Goal: Check status

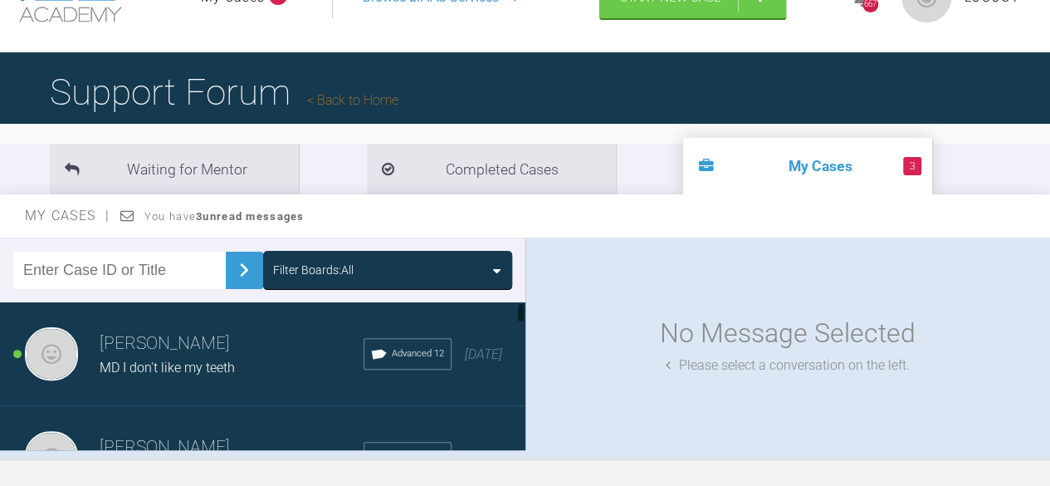
scroll to position [83, 0]
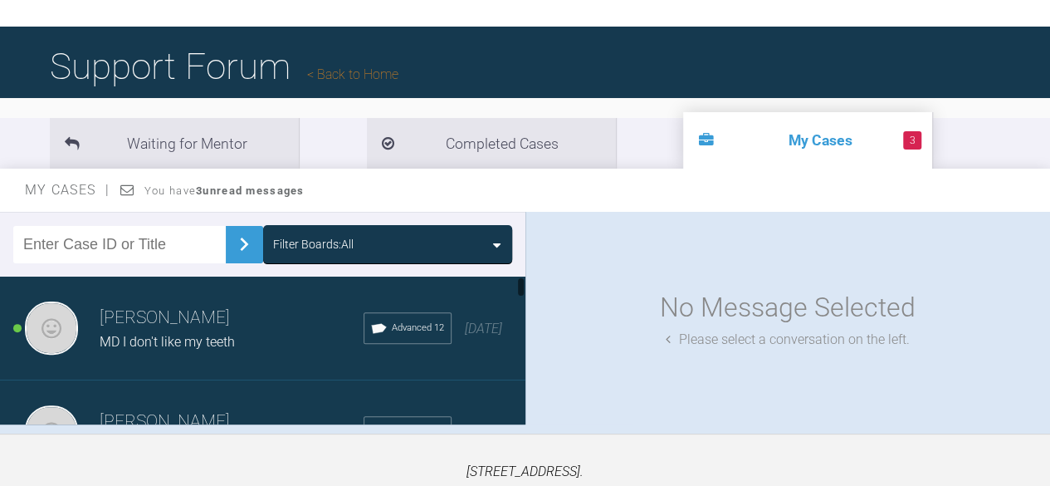
click at [183, 335] on span "MD I don't like my teeth" at bounding box center [167, 342] width 135 height 16
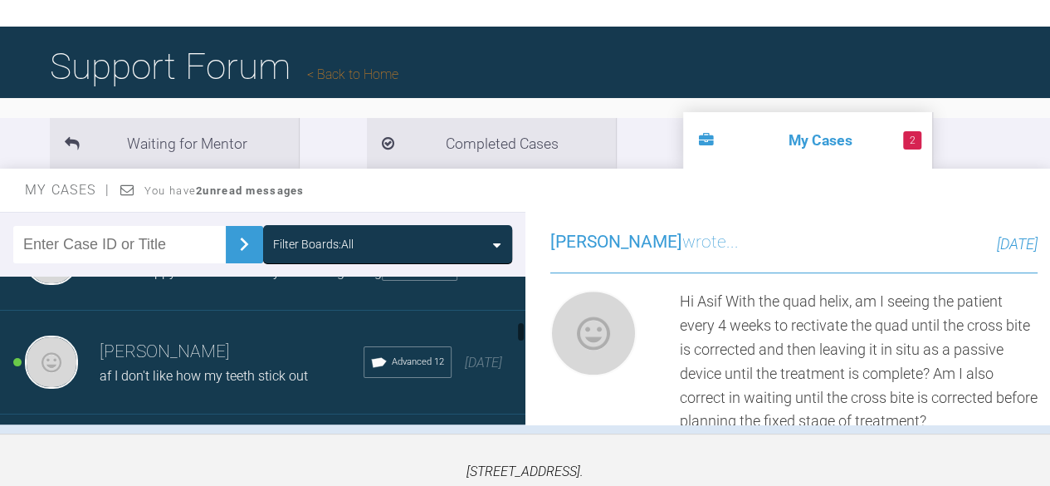
scroll to position [415, 0]
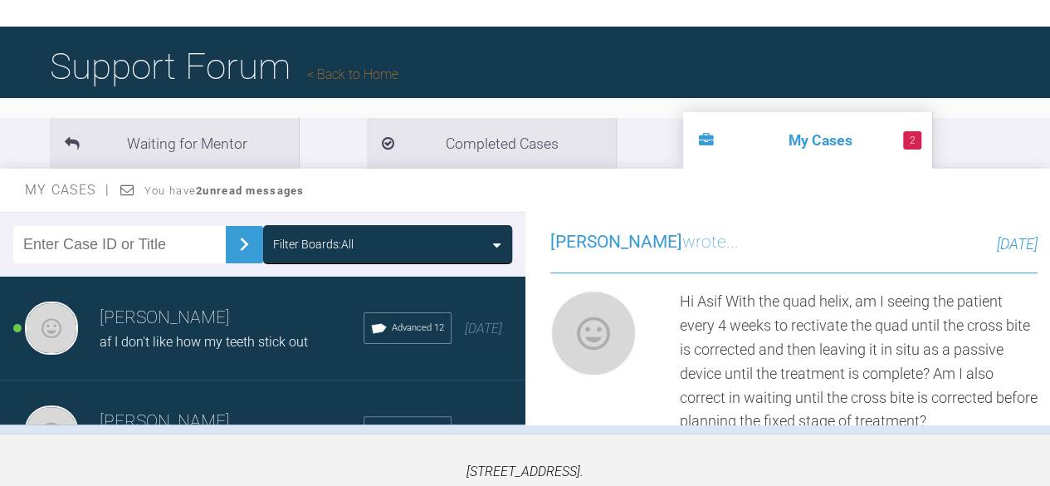
click at [218, 332] on h3 "Roekshana Shar" at bounding box center [232, 318] width 264 height 28
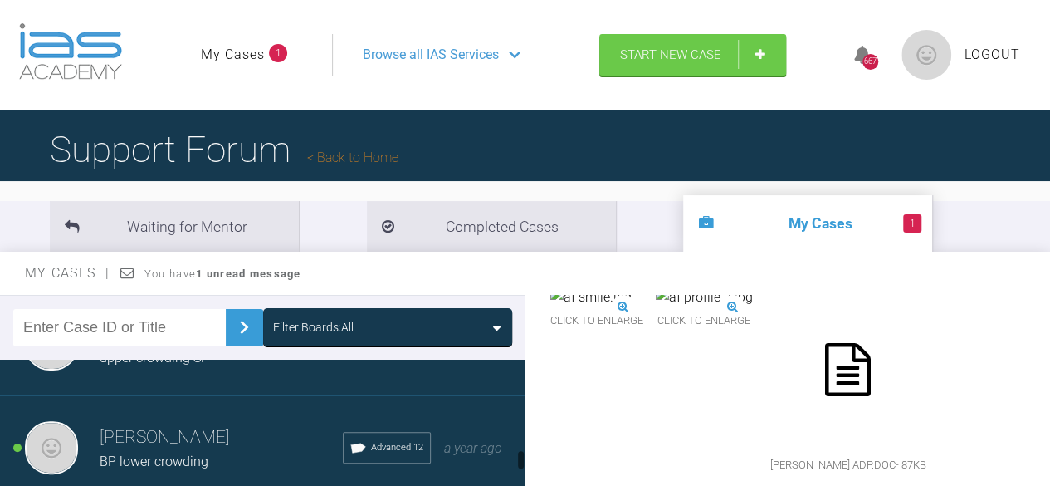
scroll to position [913, 0]
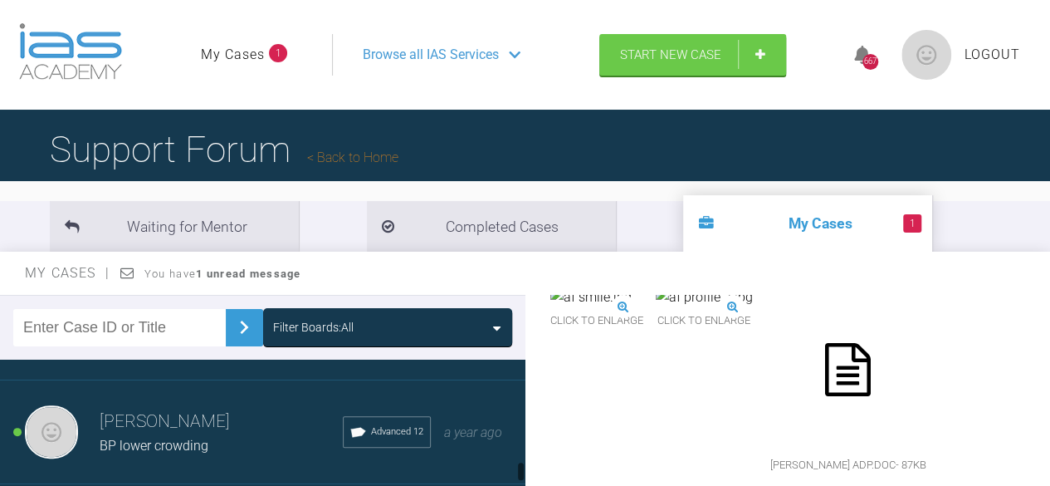
click at [161, 448] on span "BP lower crowding" at bounding box center [154, 446] width 109 height 16
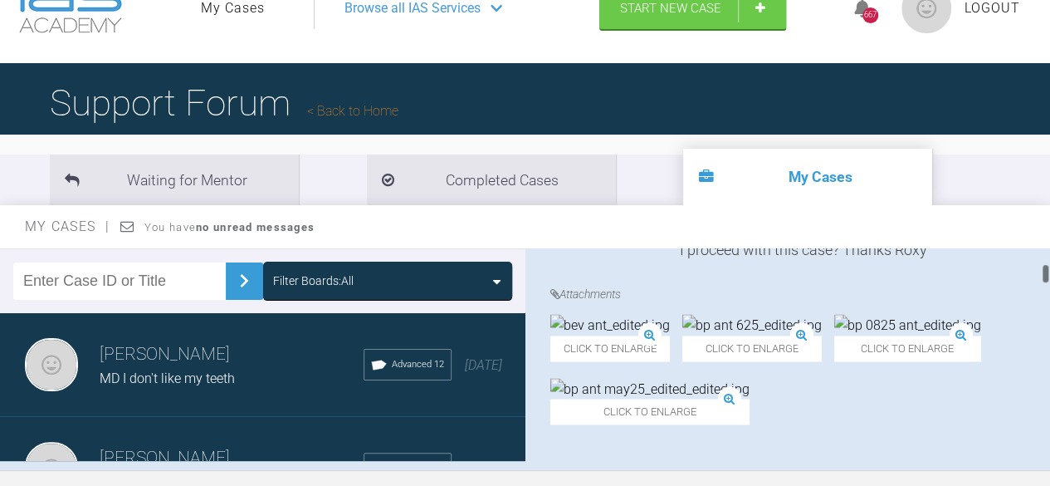
scroll to position [166, 0]
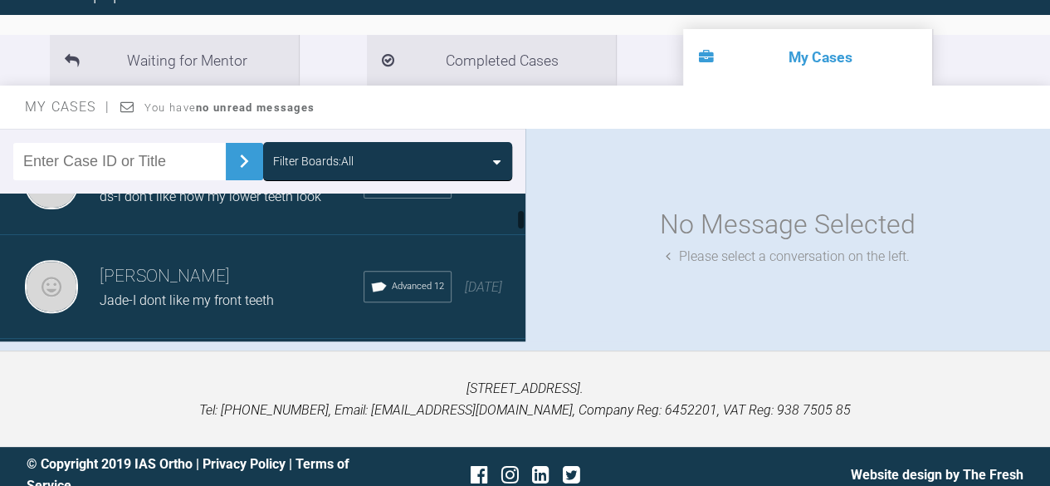
scroll to position [83, 0]
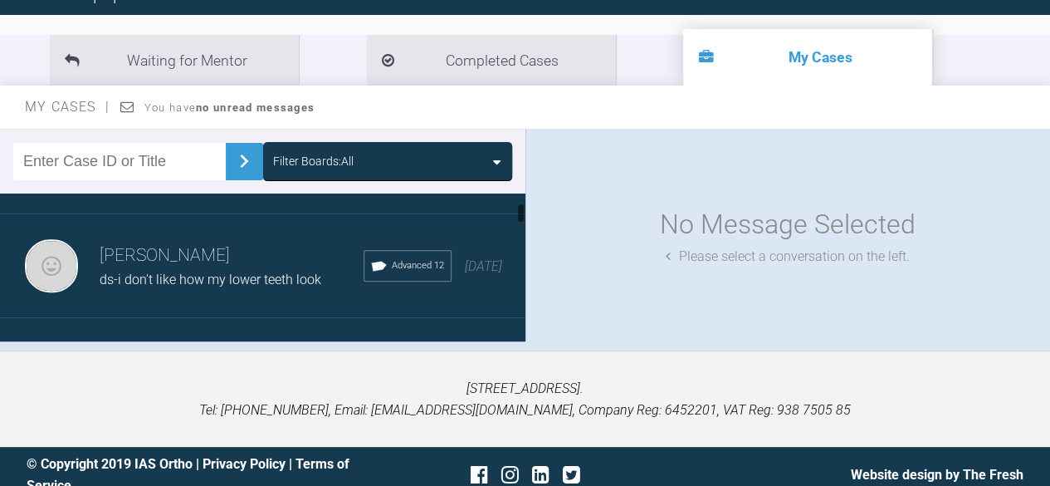
click at [153, 272] on span "ds-i don't like how my lower teeth look" at bounding box center [211, 280] width 222 height 16
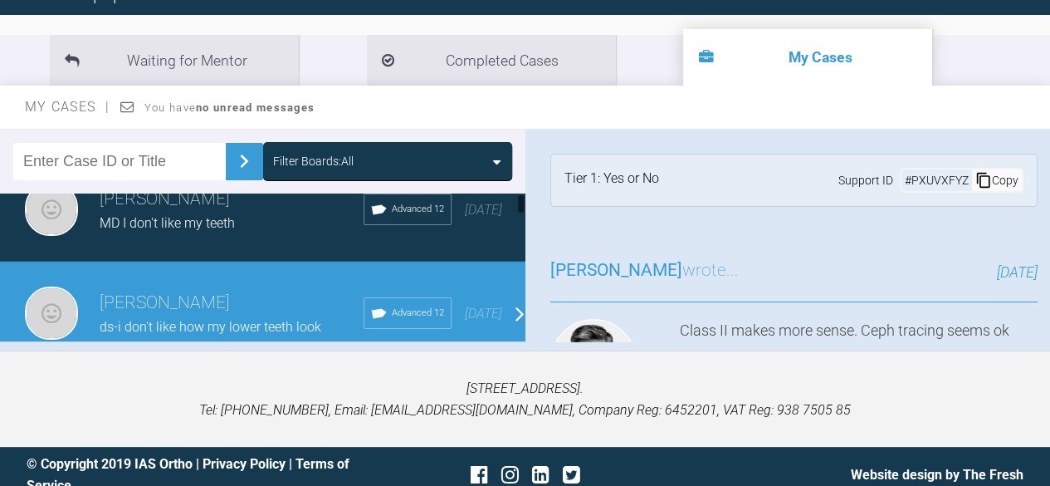
scroll to position [0, 0]
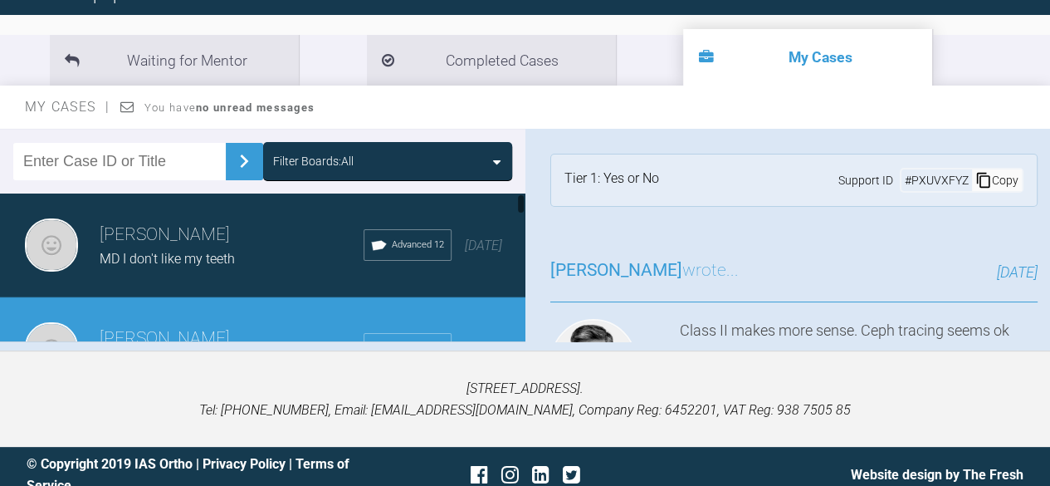
click at [132, 250] on div "MD I don't like my teeth" at bounding box center [232, 259] width 264 height 22
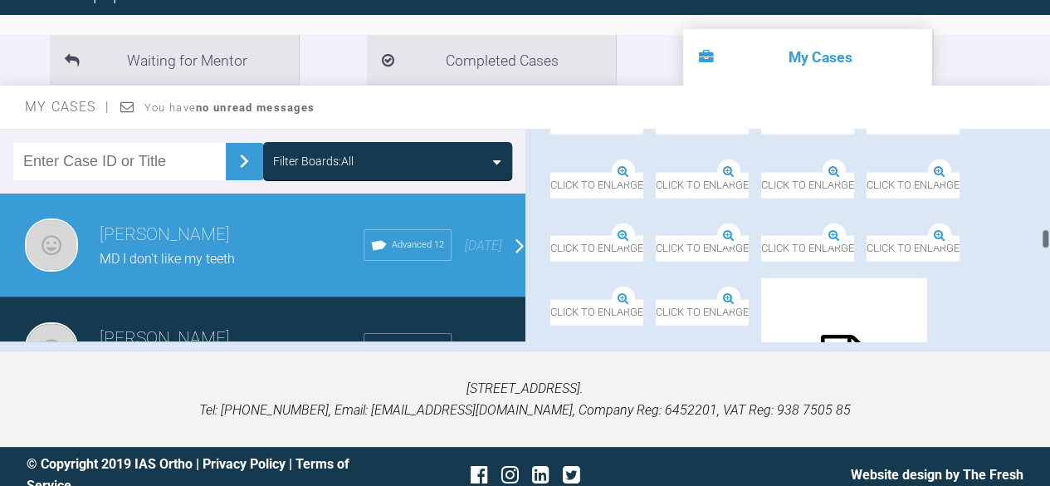
scroll to position [1993, 0]
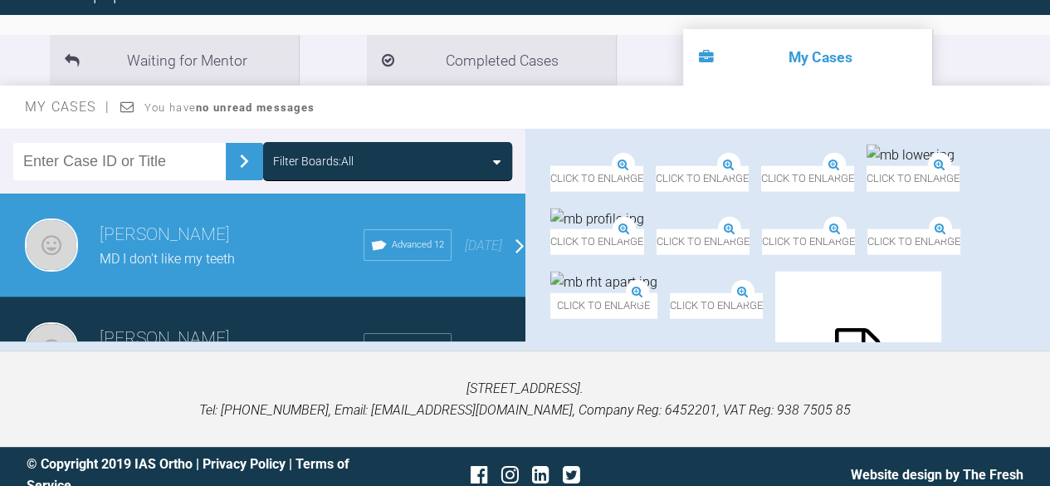
click at [612, 103] on img at bounding box center [580, 92] width 61 height 22
